Goal: Find specific page/section: Find specific page/section

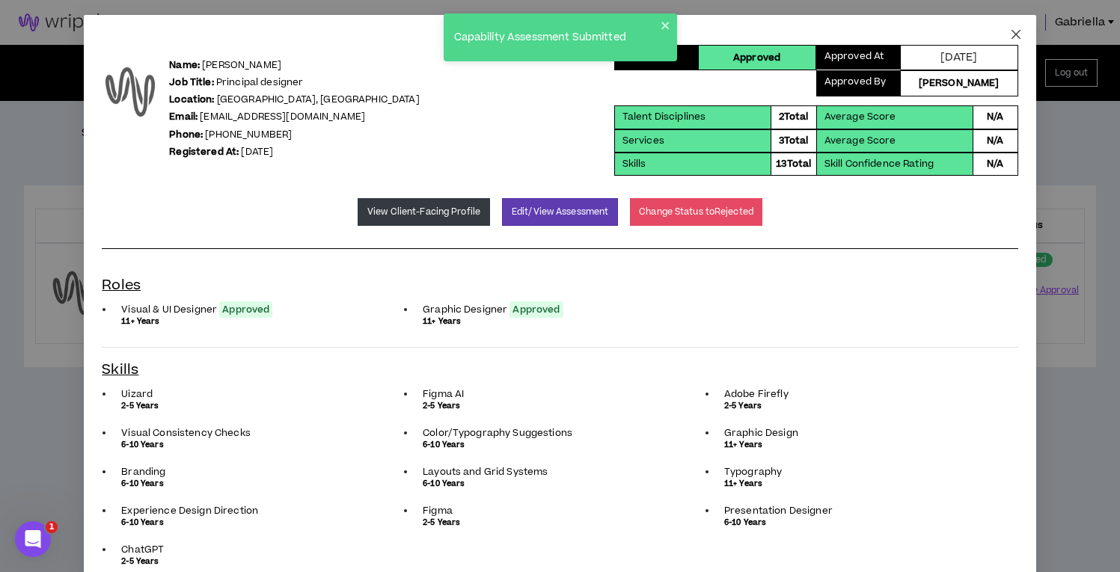
click at [1010, 32] on icon "close" at bounding box center [1016, 34] width 12 height 12
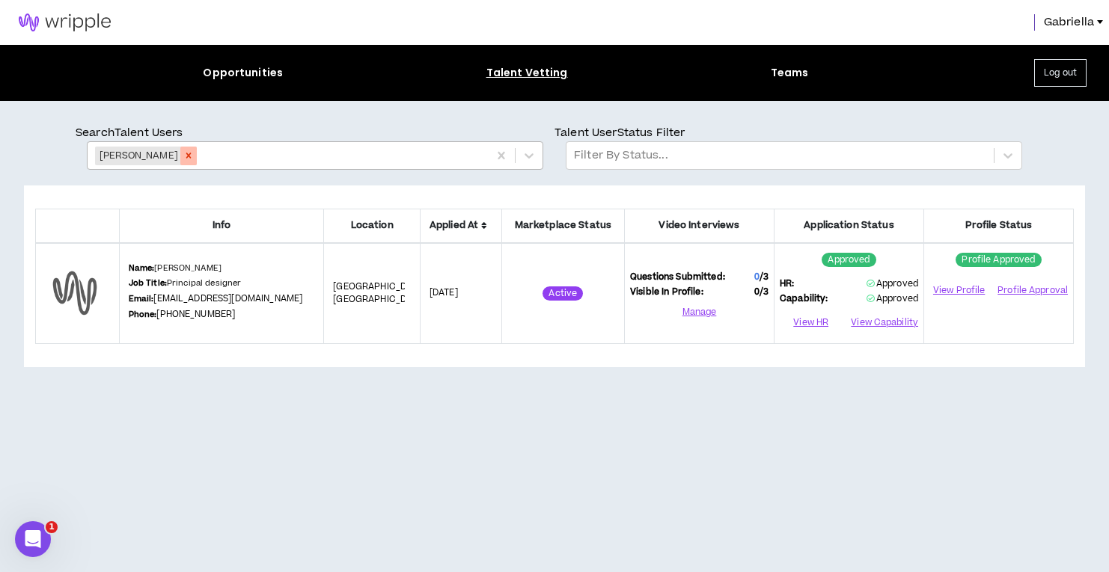
click at [184, 153] on icon "Remove Shedrick Turner" at bounding box center [188, 155] width 10 height 10
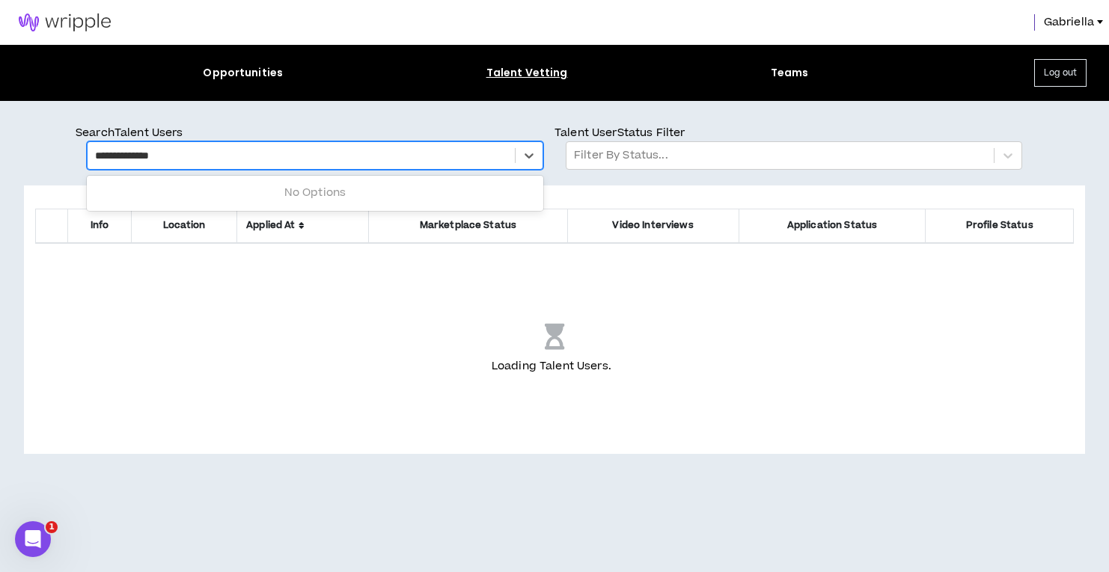
type input "**********"
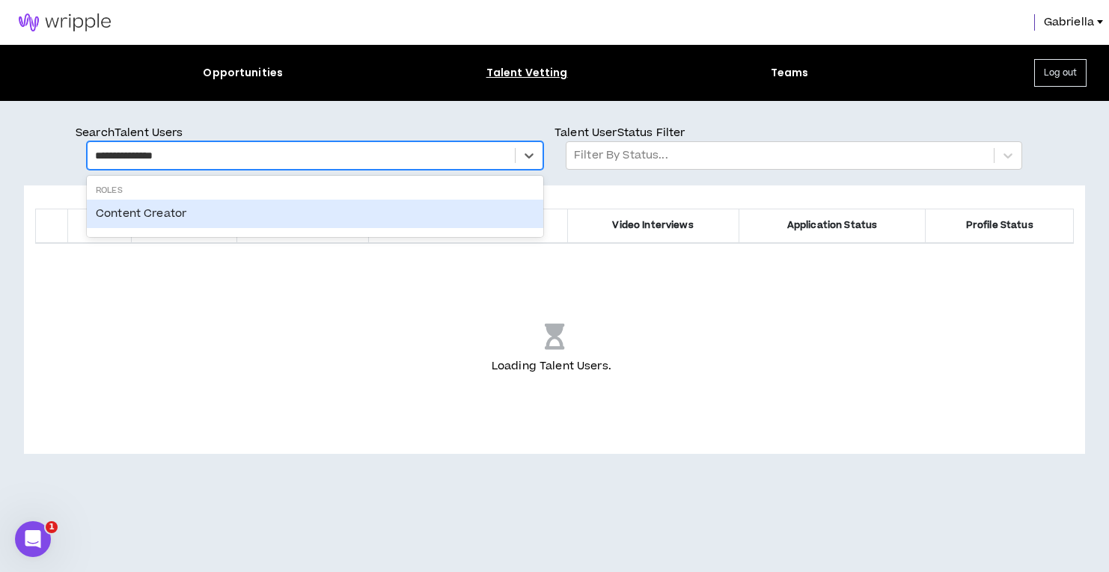
click at [131, 209] on div "Content Creator" at bounding box center [315, 214] width 456 height 28
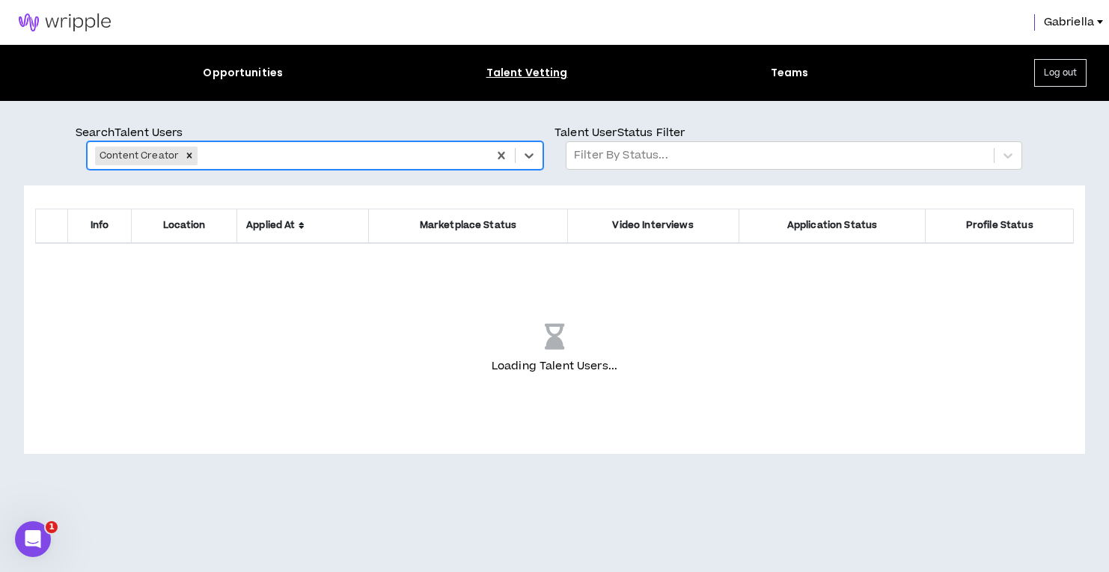
click at [64, 22] on img at bounding box center [64, 22] width 129 height 18
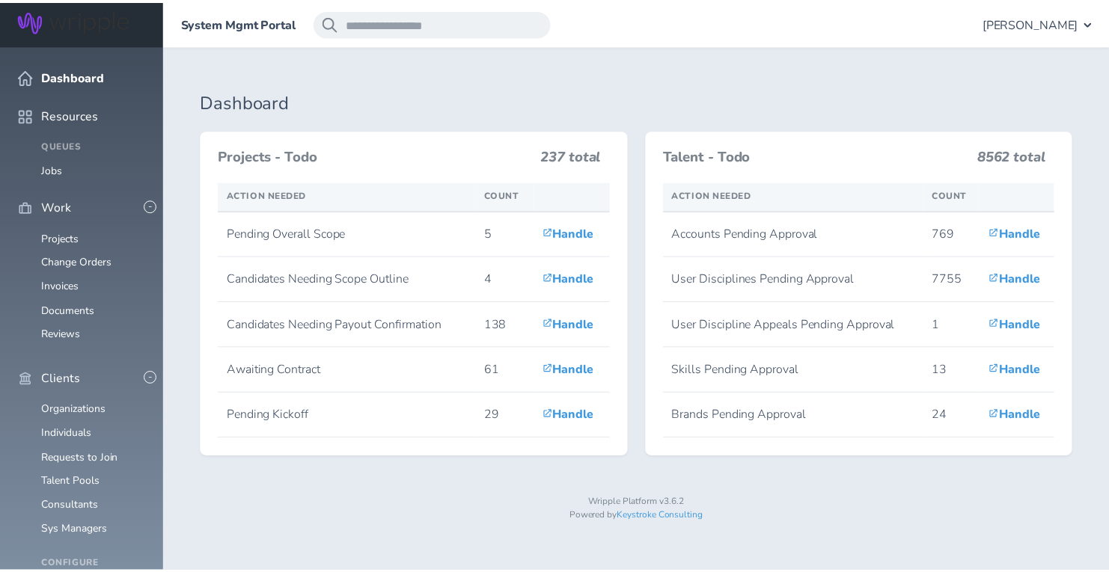
scroll to position [767, 0]
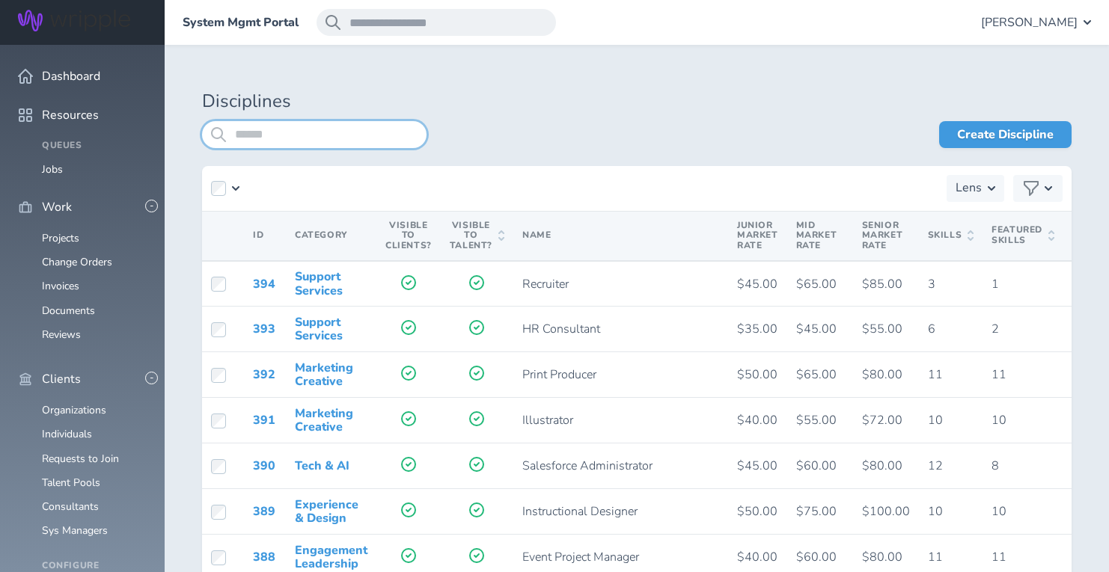
click at [299, 139] on input "search" at bounding box center [314, 134] width 224 height 27
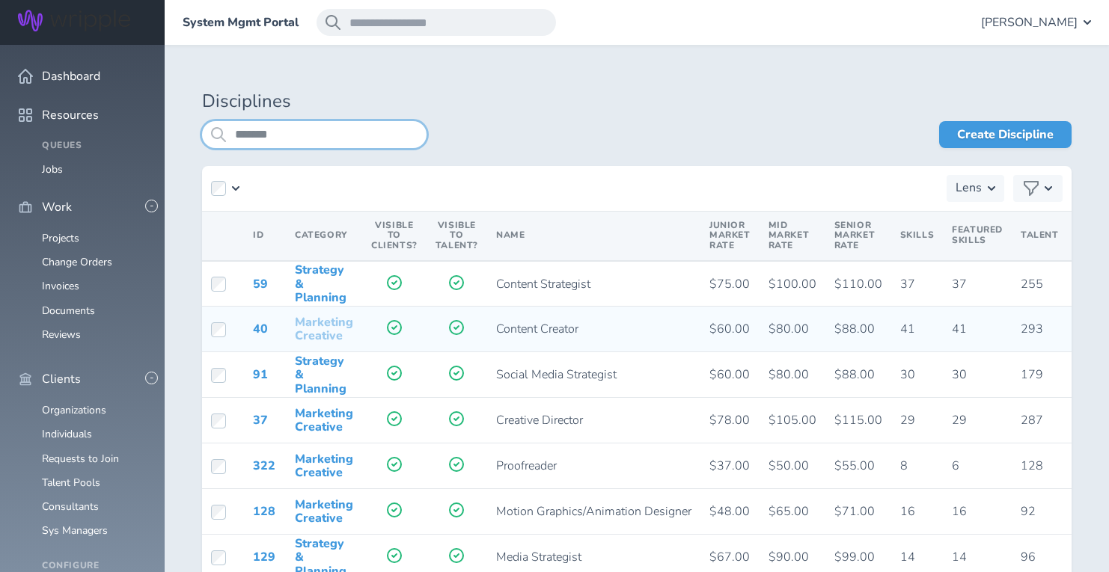
type input "*******"
click at [323, 319] on link "Marketing Creative" at bounding box center [324, 329] width 58 height 30
click at [257, 328] on link "40" at bounding box center [260, 329] width 15 height 16
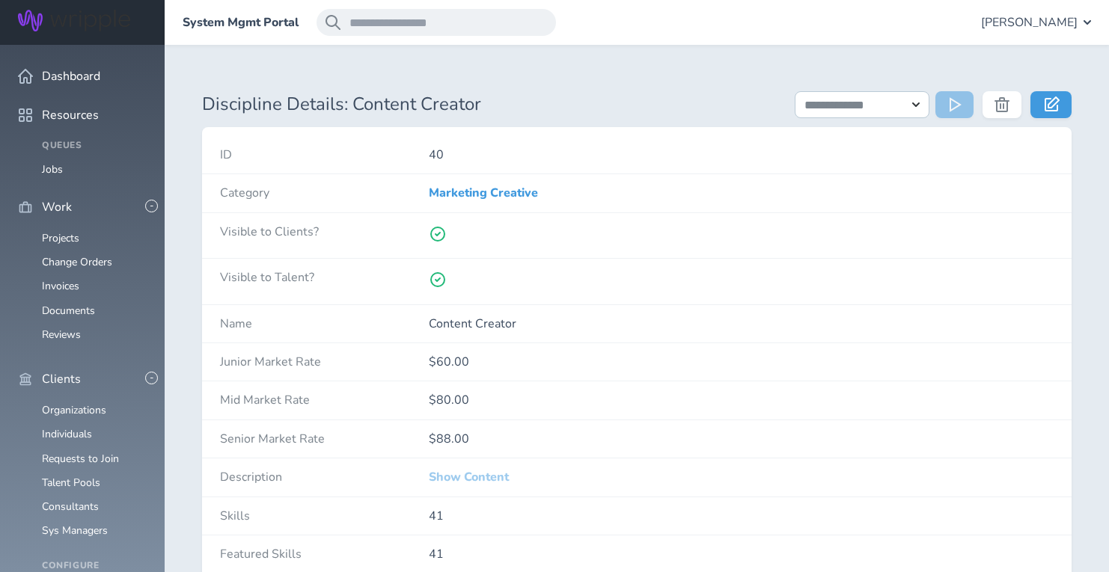
click at [459, 476] on link "Show Content" at bounding box center [469, 476] width 80 height 13
